Goal: Task Accomplishment & Management: Manage account settings

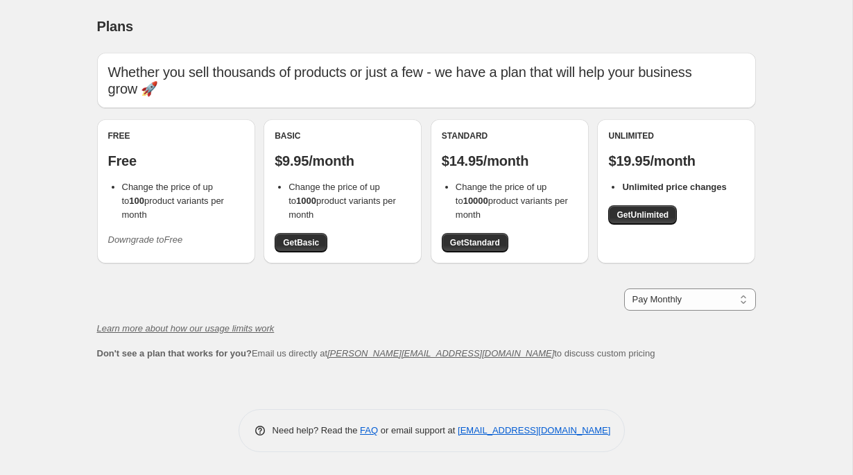
click at [148, 234] on icon "Downgrade to Free" at bounding box center [145, 239] width 75 height 10
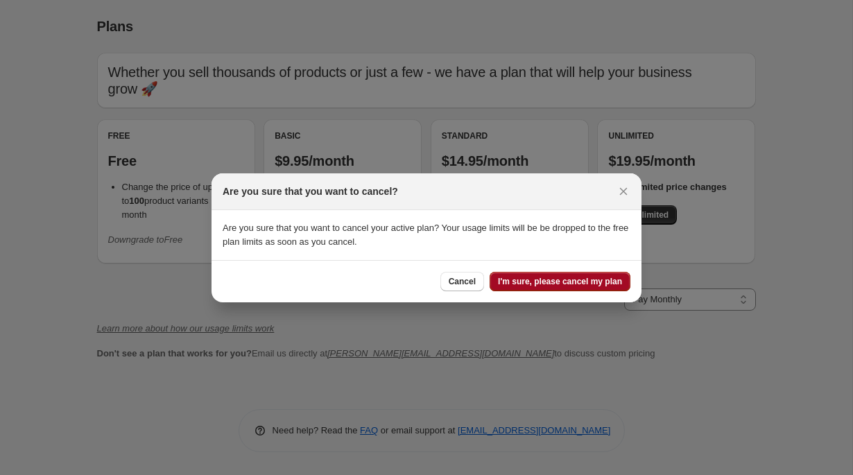
click at [527, 278] on span "I'm sure, please cancel my plan" at bounding box center [560, 281] width 124 height 11
